Goal: Task Accomplishment & Management: Manage account settings

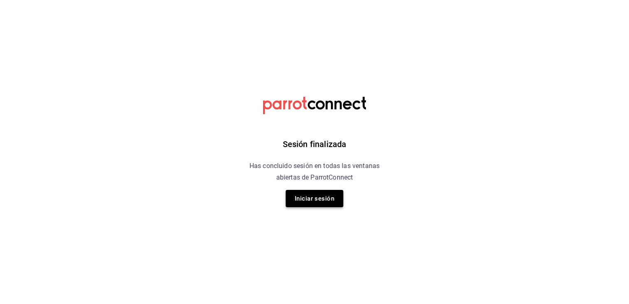
drag, startPoint x: 314, startPoint y: 202, endPoint x: 309, endPoint y: 201, distance: 4.5
click at [309, 201] on button "Iniciar sesión" at bounding box center [315, 198] width 58 height 17
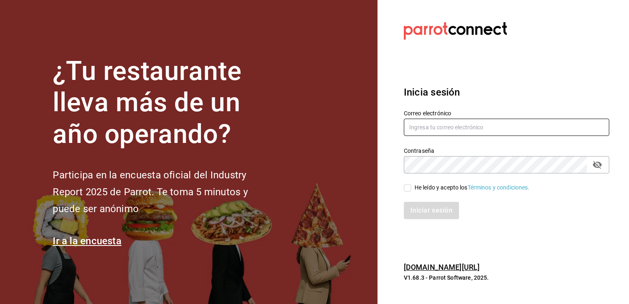
type input "[PERSON_NAME][EMAIL_ADDRESS][DOMAIN_NAME]"
click at [573, 177] on div "Correo electrónico [PERSON_NAME][EMAIL_ADDRESS][DOMAIN_NAME] Contraseña Contras…" at bounding box center [501, 160] width 215 height 120
click at [579, 98] on h3 "Inicia sesión" at bounding box center [506, 92] width 205 height 15
drag, startPoint x: 408, startPoint y: 190, endPoint x: 427, endPoint y: 214, distance: 30.7
click at [427, 214] on div "Correo electrónico [PERSON_NAME][EMAIL_ADDRESS][DOMAIN_NAME] Contraseña Contras…" at bounding box center [501, 160] width 215 height 120
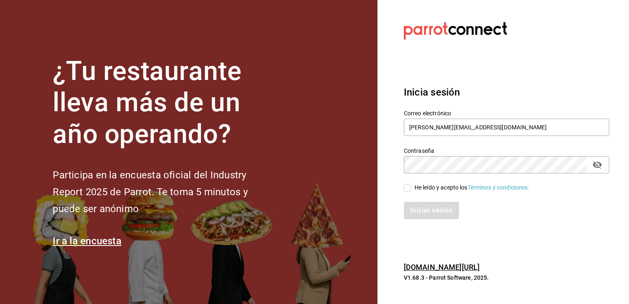
click at [408, 188] on input "He leído y acepto los Términos y condiciones." at bounding box center [407, 187] width 7 height 7
checkbox input "true"
click at [428, 212] on button "Iniciar sesión" at bounding box center [432, 210] width 56 height 17
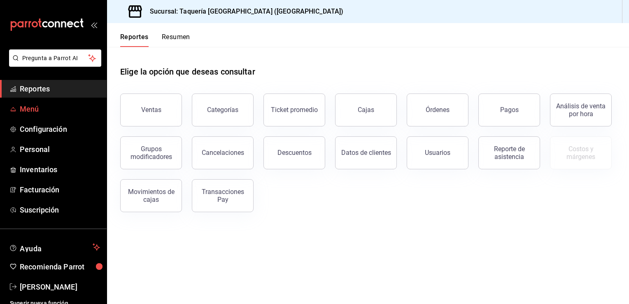
click at [59, 106] on span "Menú" at bounding box center [60, 108] width 80 height 11
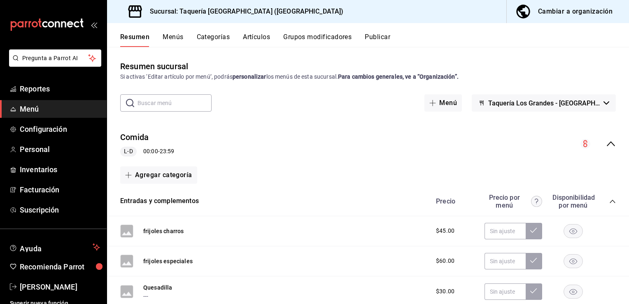
click at [252, 36] on button "Artículos" at bounding box center [256, 40] width 27 height 14
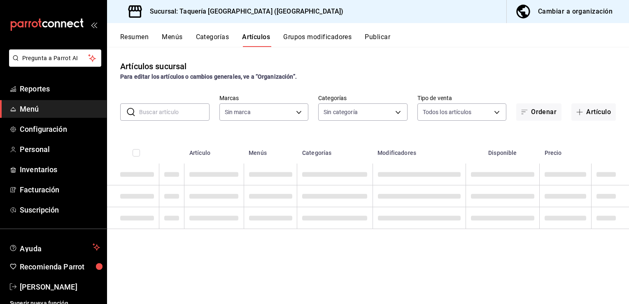
type input "90e578ed-e151-4df2-9de4-a44abec3a36e"
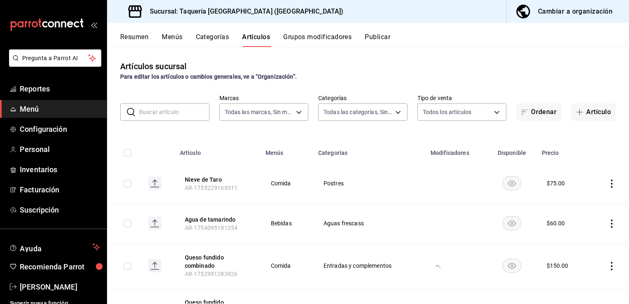
type input "42e01de9-b63a-4b3c-800b-21bc6c2cd2f3,7cd16d27-da71-44f7-81d8-565ad958763d,66338…"
click at [586, 110] on button "Artículo" at bounding box center [593, 111] width 44 height 17
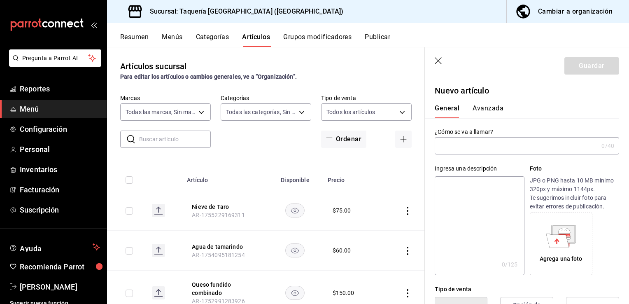
click at [176, 136] on input "text" at bounding box center [175, 139] width 72 height 16
click at [466, 151] on input "text" at bounding box center [516, 145] width 163 height 16
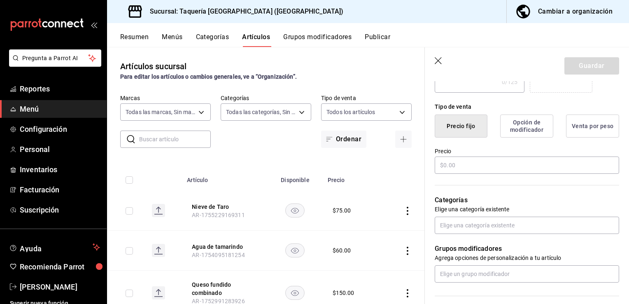
scroll to position [185, 0]
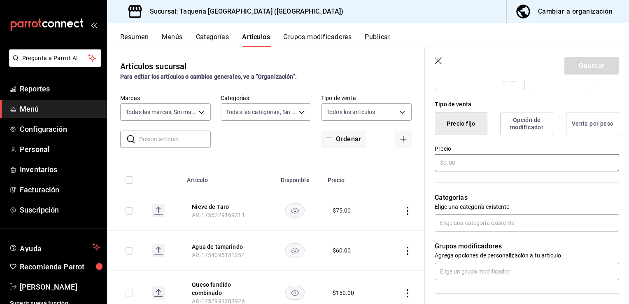
type input "Modelo Especial"
click at [512, 167] on input "text" at bounding box center [527, 162] width 184 height 17
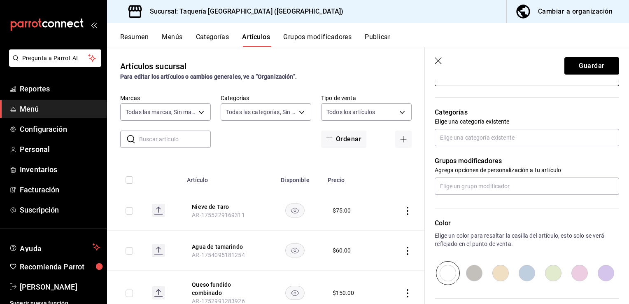
scroll to position [273, 0]
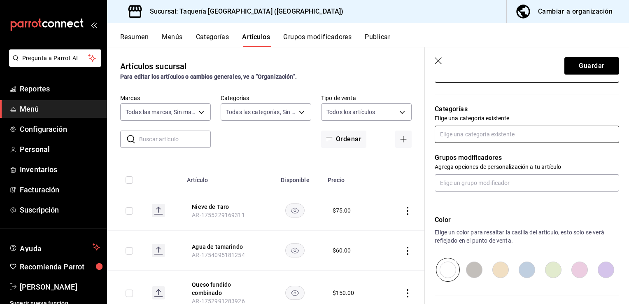
type input "$45.00"
click at [509, 133] on input "text" at bounding box center [527, 134] width 184 height 17
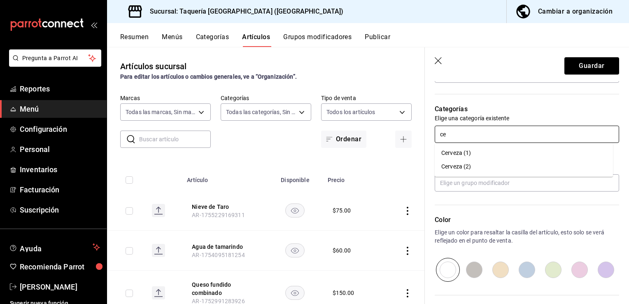
type input "cer"
click at [481, 165] on li "Cerveza (2)" at bounding box center [524, 167] width 178 height 14
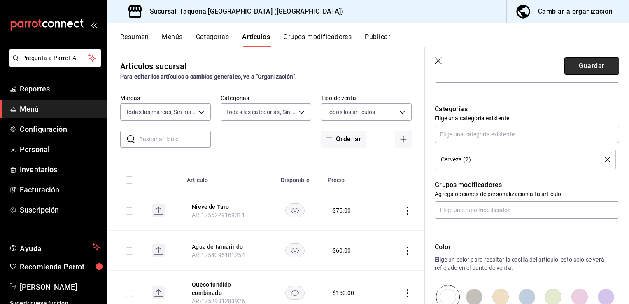
click at [593, 65] on button "Guardar" at bounding box center [591, 65] width 55 height 17
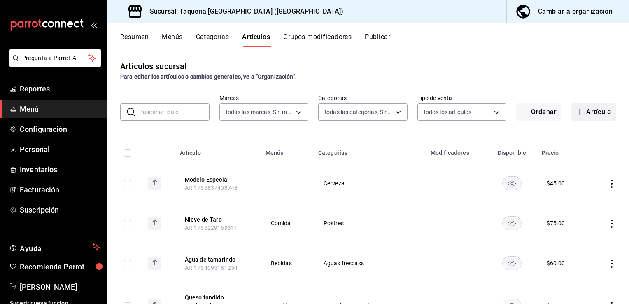
click at [594, 114] on button "Artículo" at bounding box center [593, 111] width 44 height 17
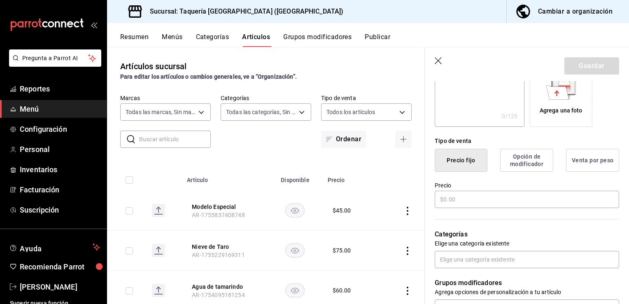
scroll to position [151, 0]
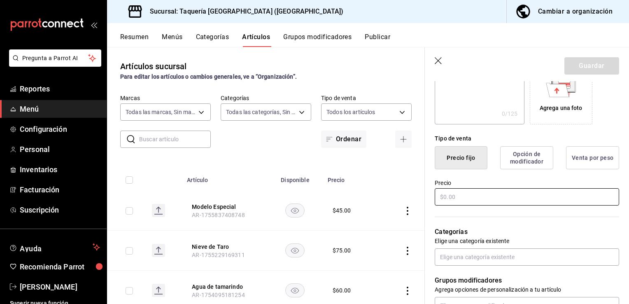
type input "Negra Modelo"
click at [479, 197] on input "text" at bounding box center [527, 196] width 184 height 17
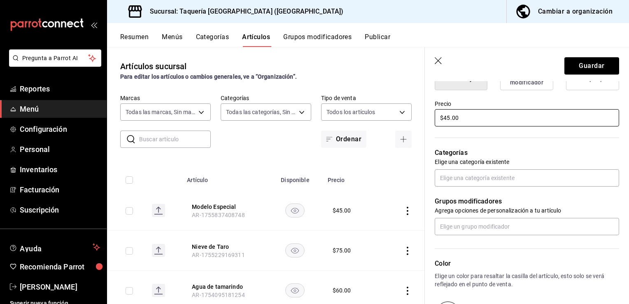
scroll to position [234, 0]
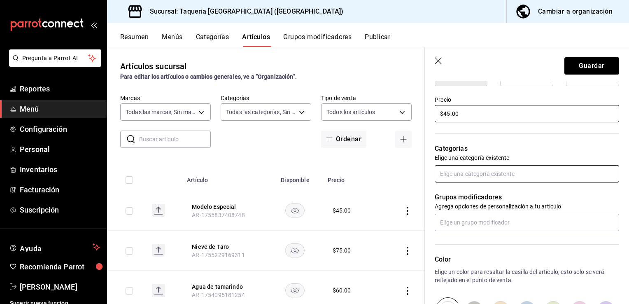
type input "$45.00"
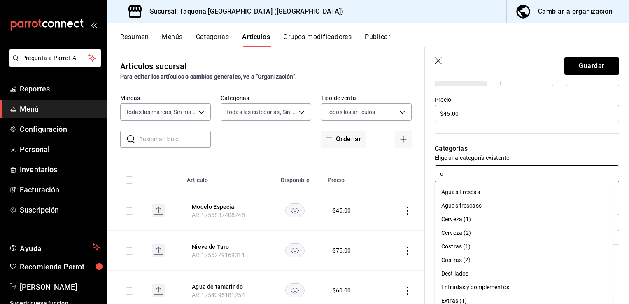
click at [547, 170] on input "c" at bounding box center [527, 173] width 184 height 17
type input "er"
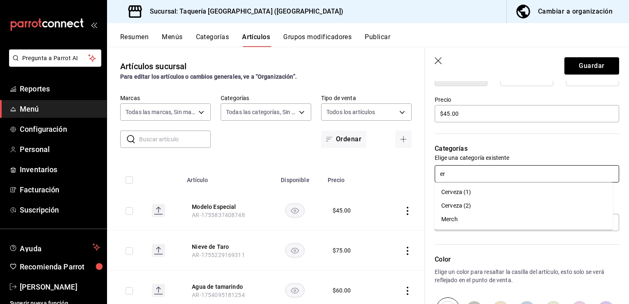
click at [523, 205] on li "Cerveza (2)" at bounding box center [524, 206] width 178 height 14
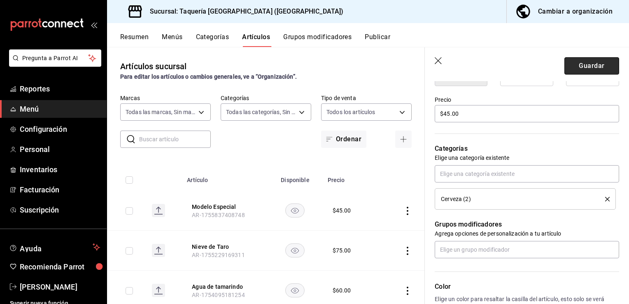
click at [593, 64] on button "Guardar" at bounding box center [591, 65] width 55 height 17
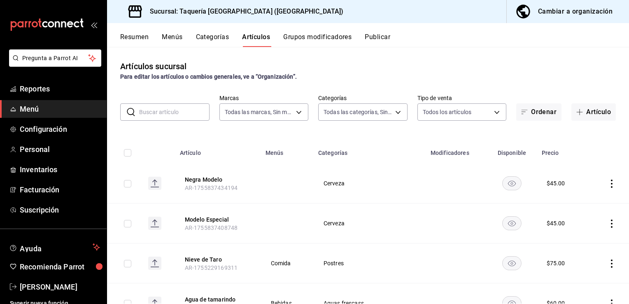
click at [607, 184] on icon "actions" at bounding box center [611, 183] width 8 height 8
click at [578, 202] on span "Editar" at bounding box center [580, 202] width 21 height 9
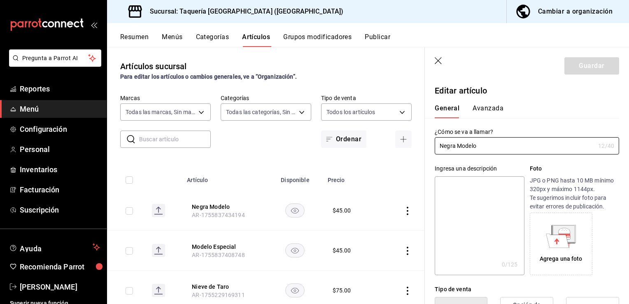
type input "$45.00"
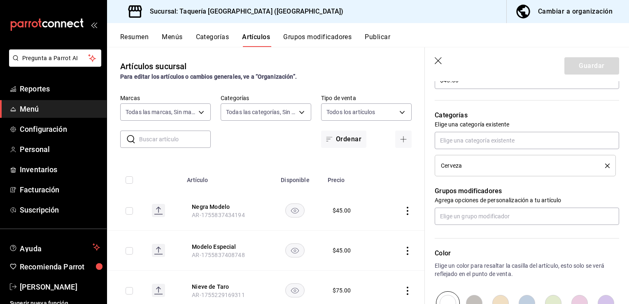
scroll to position [275, 0]
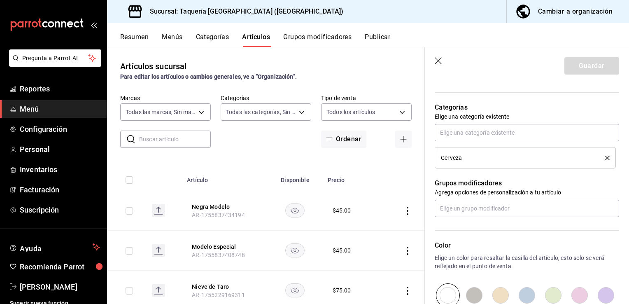
click at [495, 166] on li "Cerveza" at bounding box center [525, 157] width 181 height 21
click at [486, 159] on div "Cerveza" at bounding box center [517, 158] width 152 height 6
click at [605, 157] on icon "delete" at bounding box center [607, 158] width 5 height 5
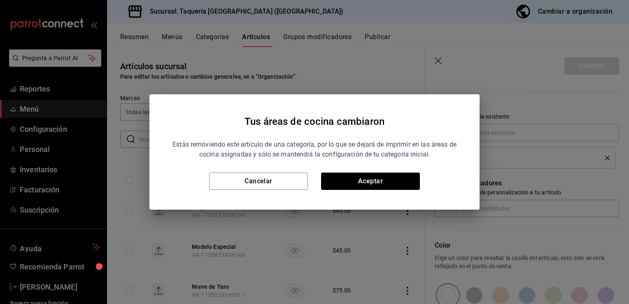
click at [517, 133] on div "Tus áreas de cocina cambiaron Estás removiendo este artículo de una categoría, …" at bounding box center [314, 152] width 629 height 304
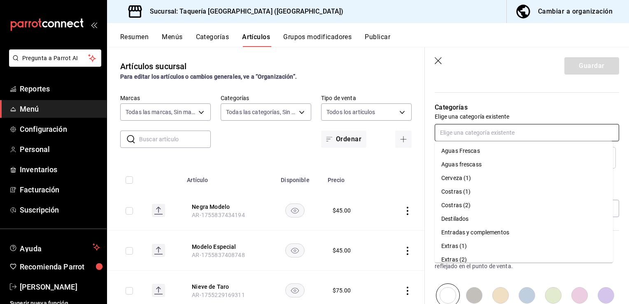
click at [479, 134] on input "text" at bounding box center [527, 132] width 184 height 17
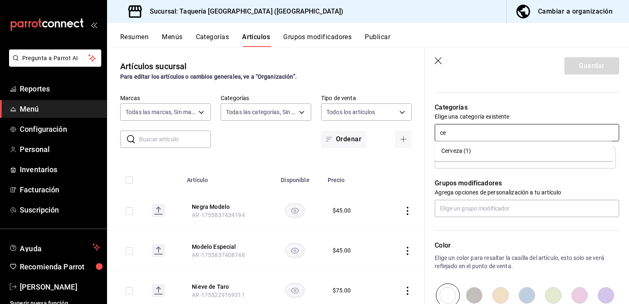
type input "cer"
click at [479, 149] on li "Cerveza (1)" at bounding box center [524, 151] width 178 height 14
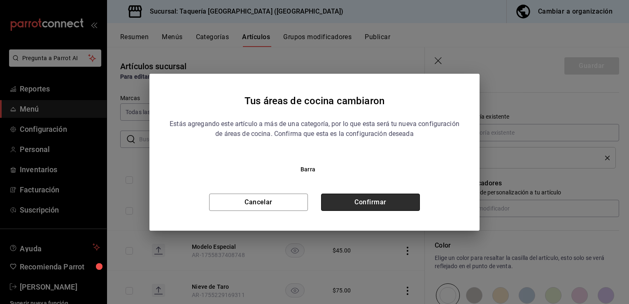
click at [389, 206] on button "Confirmar" at bounding box center [370, 201] width 99 height 17
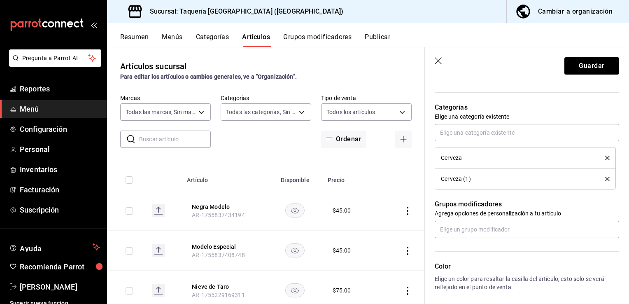
click at [605, 156] on icon "delete" at bounding box center [607, 158] width 5 height 5
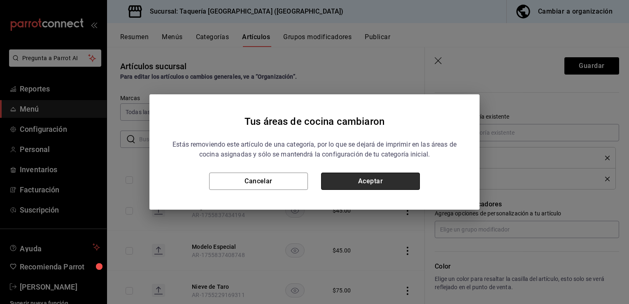
click at [389, 182] on button "Aceptar" at bounding box center [370, 180] width 99 height 17
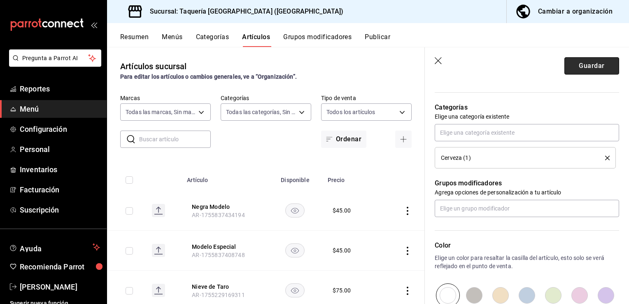
click at [591, 63] on button "Guardar" at bounding box center [591, 65] width 55 height 17
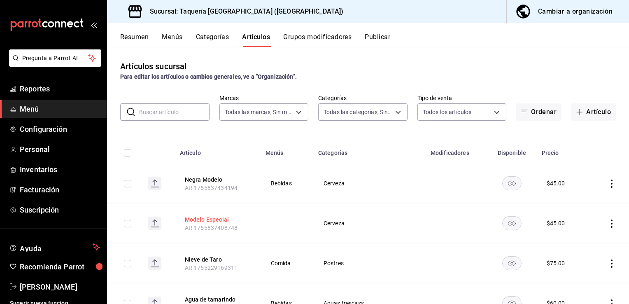
click at [225, 216] on button "Modelo Especial" at bounding box center [218, 219] width 66 height 8
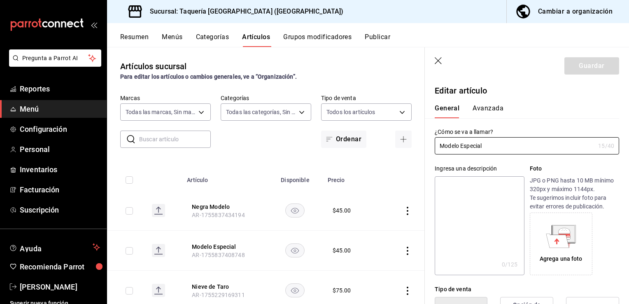
type input "$45.00"
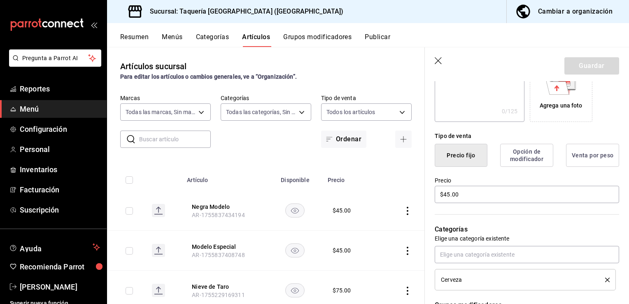
scroll to position [156, 0]
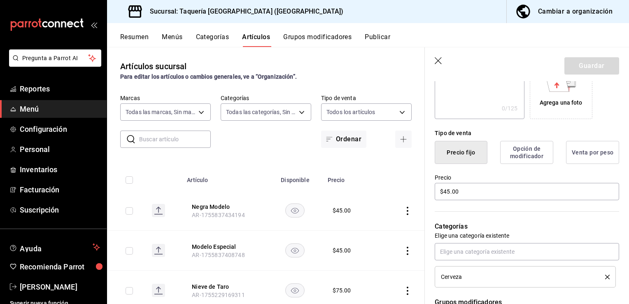
click at [605, 277] on icon "delete" at bounding box center [607, 276] width 5 height 5
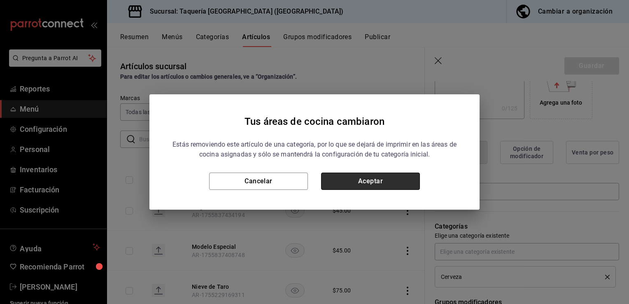
click at [396, 180] on button "Aceptar" at bounding box center [370, 180] width 99 height 17
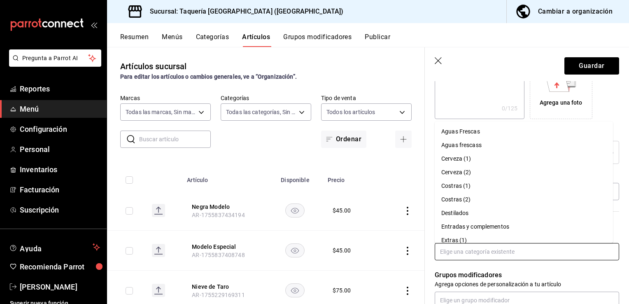
click at [472, 251] on input "text" at bounding box center [527, 251] width 184 height 17
click at [463, 160] on li "Cerveza (1)" at bounding box center [524, 159] width 178 height 14
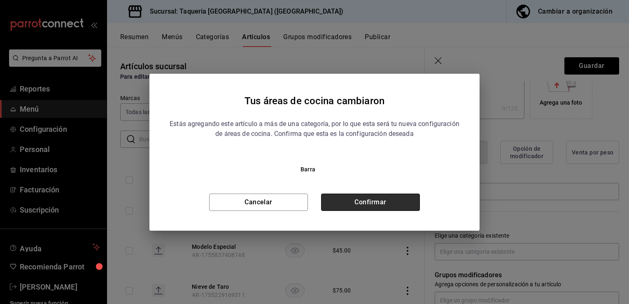
click at [397, 195] on button "Confirmar" at bounding box center [370, 201] width 99 height 17
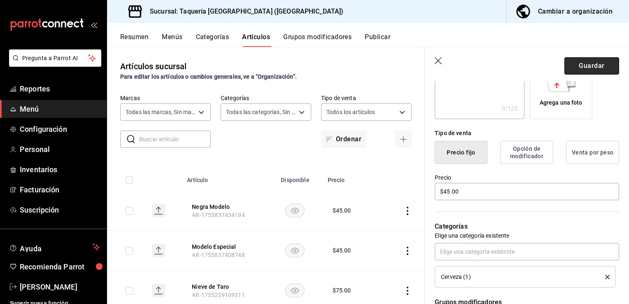
click at [594, 69] on button "Guardar" at bounding box center [591, 65] width 55 height 17
